Goal: Information Seeking & Learning: Understand process/instructions

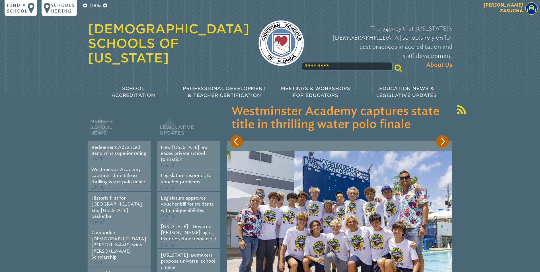
click at [533, 9] on img at bounding box center [531, 8] width 13 height 13
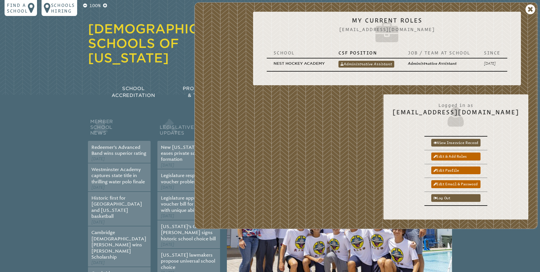
click at [479, 237] on section "Member School News Redeemer’s Advanced Band wins superior rating May 19th, 2025…" at bounding box center [270, 249] width 540 height 309
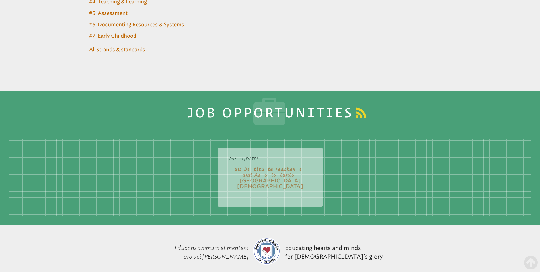
scroll to position [2381, 0]
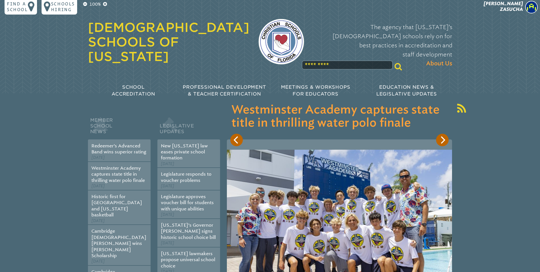
scroll to position [0, 0]
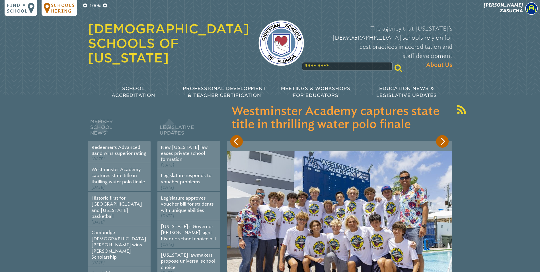
click at [67, 7] on p "Schools Hiring" at bounding box center [63, 7] width 24 height 11
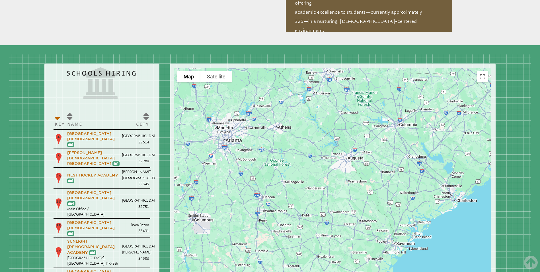
scroll to position [646, 0]
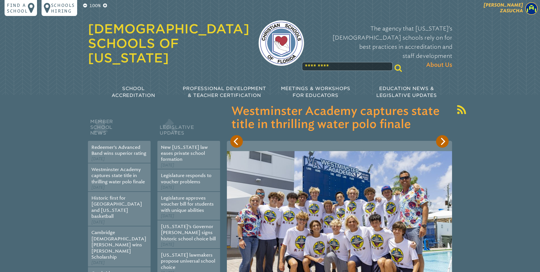
click at [509, 10] on span "[PERSON_NAME]" at bounding box center [503, 7] width 39 height 11
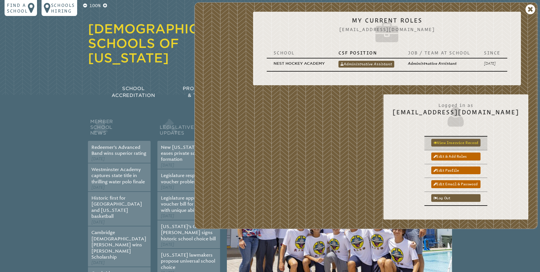
click at [472, 142] on link "View inservice record" at bounding box center [455, 143] width 49 height 8
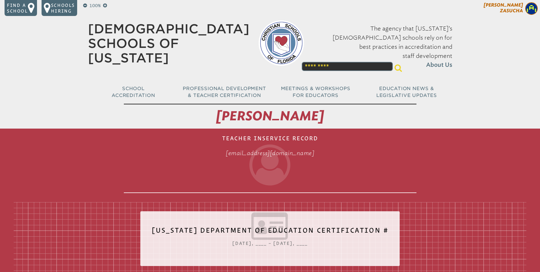
click at [517, 13] on p "[PERSON_NAME]" at bounding box center [493, 9] width 93 height 14
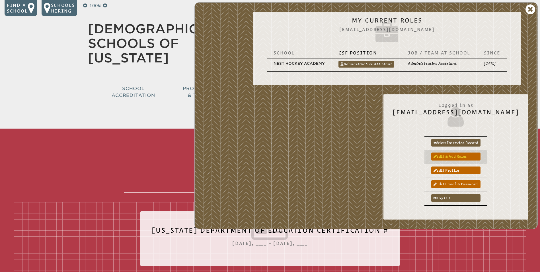
click at [475, 155] on link "Edit & add roles" at bounding box center [455, 156] width 49 height 8
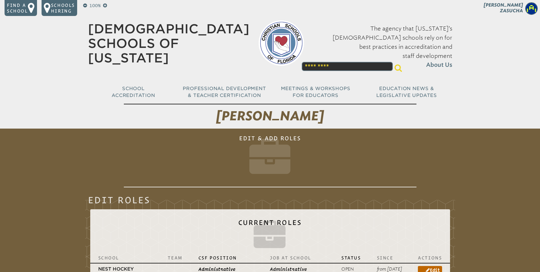
drag, startPoint x: 536, startPoint y: 70, endPoint x: 540, endPoint y: 101, distance: 31.3
click at [304, 62] on input "text" at bounding box center [347, 66] width 91 height 9
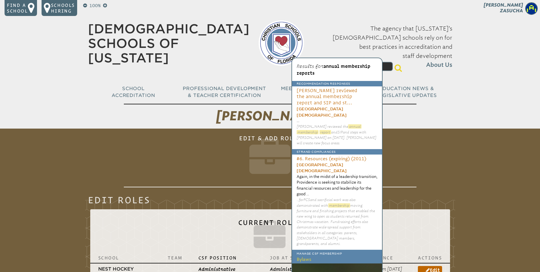
type input "**********"
click at [525, 54] on div "100% Find a school Schools Hiring Cindy Zasucha Cindy Zasucha My Current Roles …" at bounding box center [270, 54] width 540 height 108
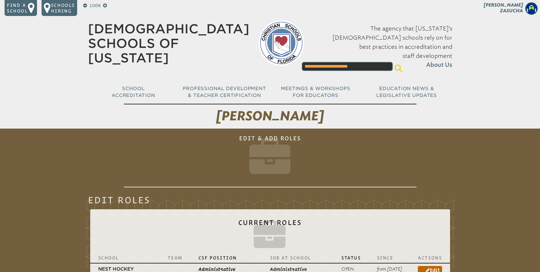
click at [146, 43] on link "[DEMOGRAPHIC_DATA] Schools of [US_STATE]" at bounding box center [168, 43] width 161 height 44
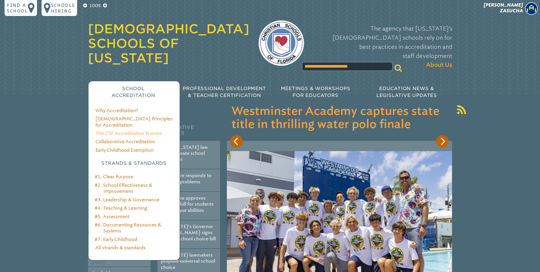
click at [124, 130] on link "The CSF Accreditation Process" at bounding box center [128, 132] width 67 height 5
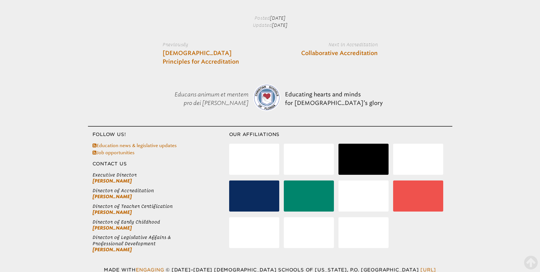
scroll to position [1133, 0]
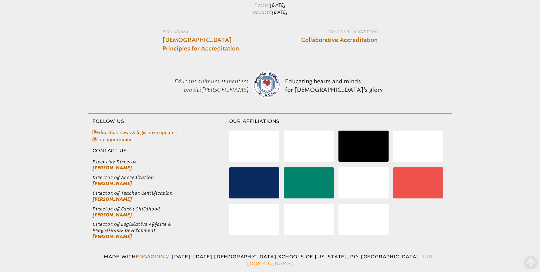
click at [413, 257] on link "[URL][DOMAIN_NAME]" at bounding box center [341, 260] width 189 height 12
